Goal: Entertainment & Leisure: Consume media (video, audio)

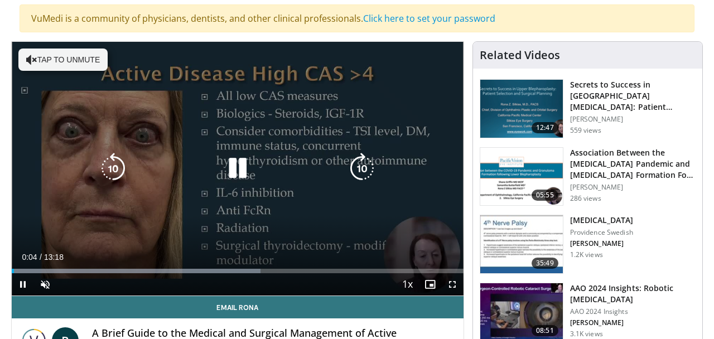
scroll to position [110, 0]
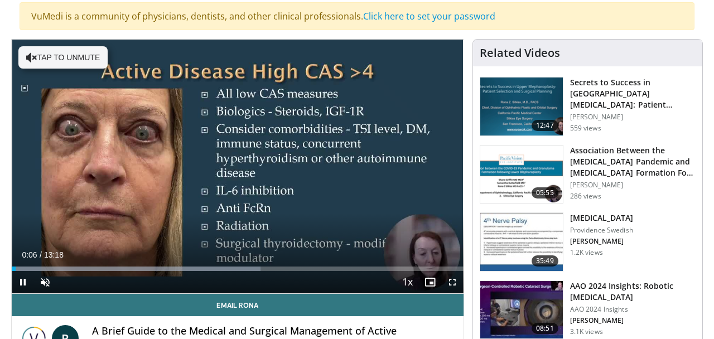
click at [22, 282] on span "Video Player" at bounding box center [23, 282] width 22 height 22
click at [44, 281] on span "Video Player" at bounding box center [45, 282] width 22 height 22
click at [22, 282] on span "Video Player" at bounding box center [23, 282] width 22 height 22
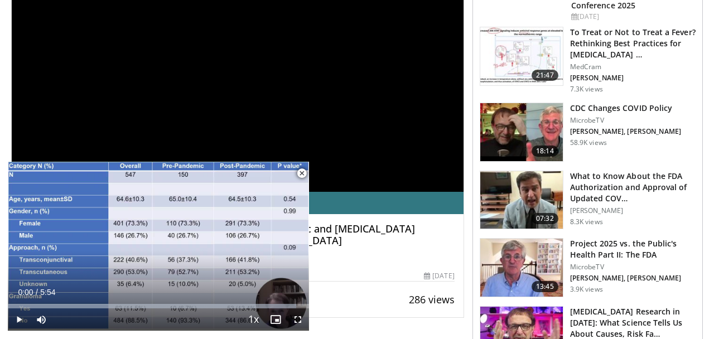
scroll to position [216, 0]
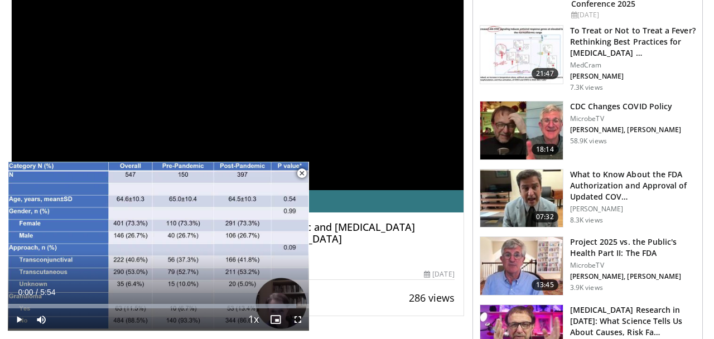
click at [299, 174] on span "Video Player" at bounding box center [302, 173] width 22 height 22
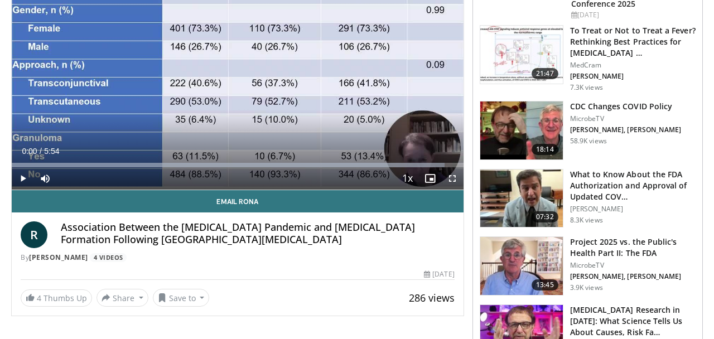
click at [20, 179] on span "Video Player" at bounding box center [23, 178] width 22 height 22
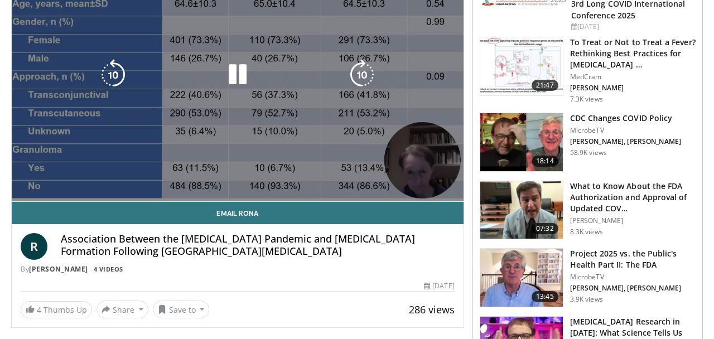
scroll to position [215, 0]
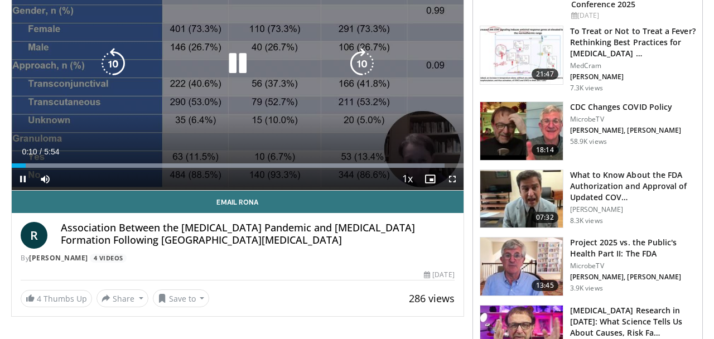
click at [114, 64] on icon "Video Player" at bounding box center [113, 63] width 31 height 31
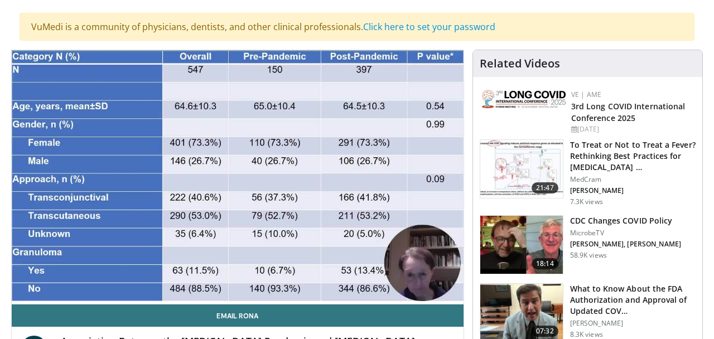
scroll to position [100, 0]
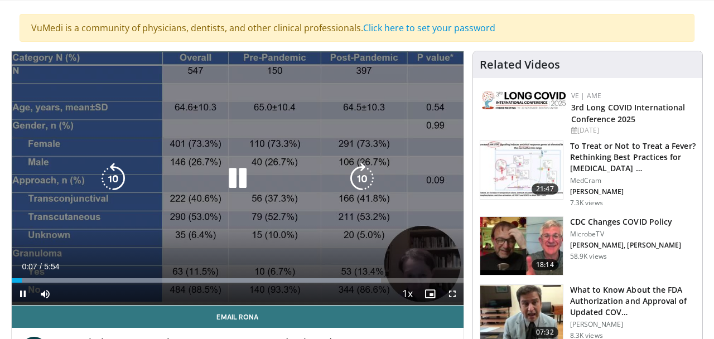
click at [237, 176] on icon "Video Player" at bounding box center [237, 178] width 31 height 31
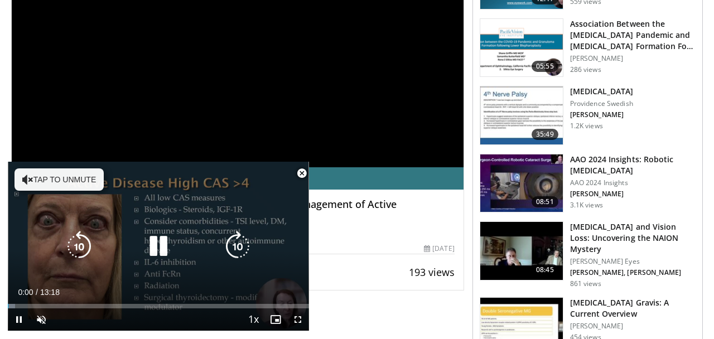
scroll to position [239, 0]
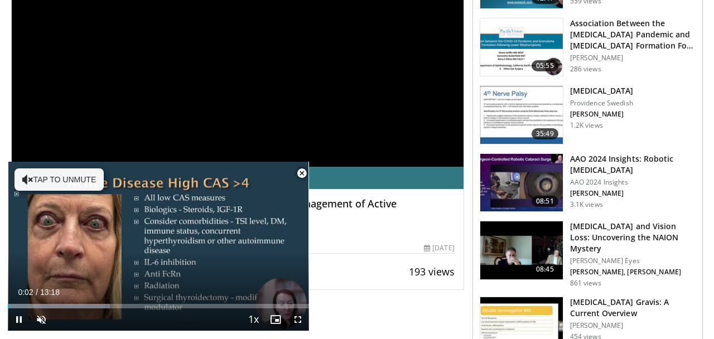
click at [303, 176] on span "Video Player" at bounding box center [302, 173] width 22 height 22
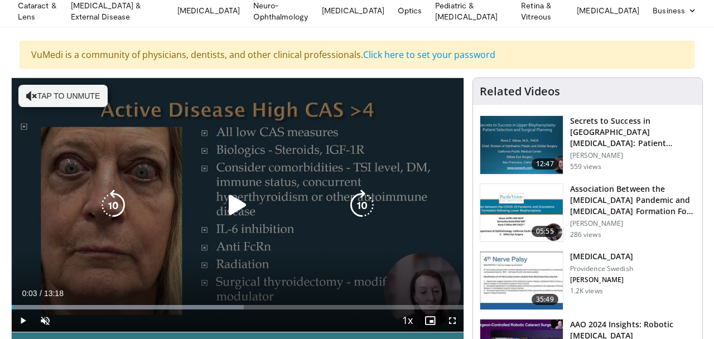
scroll to position [73, 0]
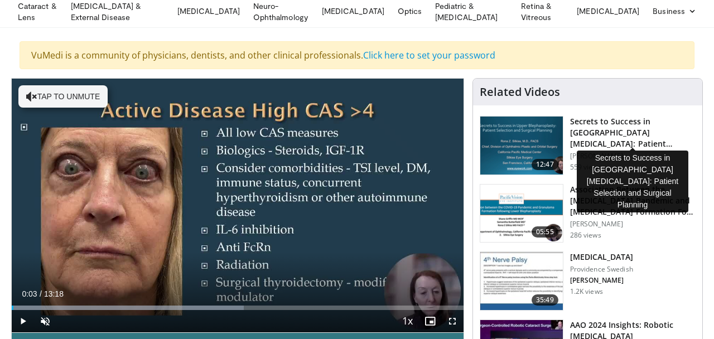
click at [585, 132] on h3 "Secrets to Success in [GEOGRAPHIC_DATA][MEDICAL_DATA]: Patient Selection and Su…" at bounding box center [633, 132] width 126 height 33
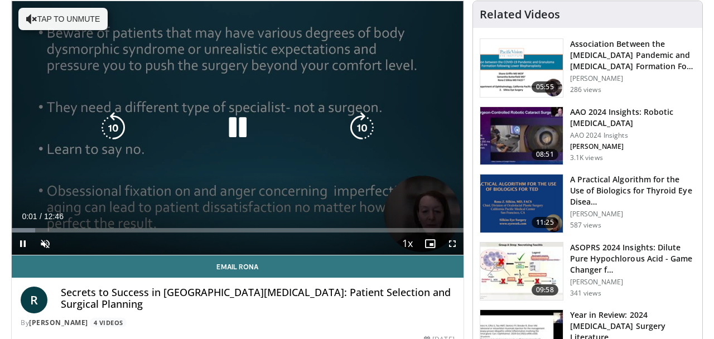
scroll to position [145, 0]
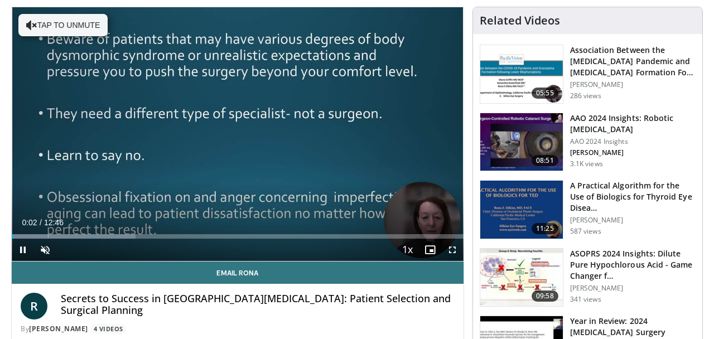
click at [22, 246] on span "Video Player" at bounding box center [23, 250] width 22 height 22
click at [42, 249] on span "Video Player" at bounding box center [45, 250] width 22 height 22
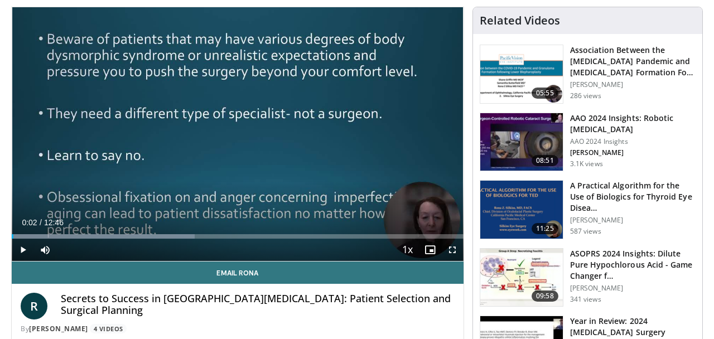
click at [21, 250] on span "Video Player" at bounding box center [23, 250] width 22 height 22
click at [23, 250] on span "Video Player" at bounding box center [23, 250] width 22 height 22
